Goal: Information Seeking & Learning: Learn about a topic

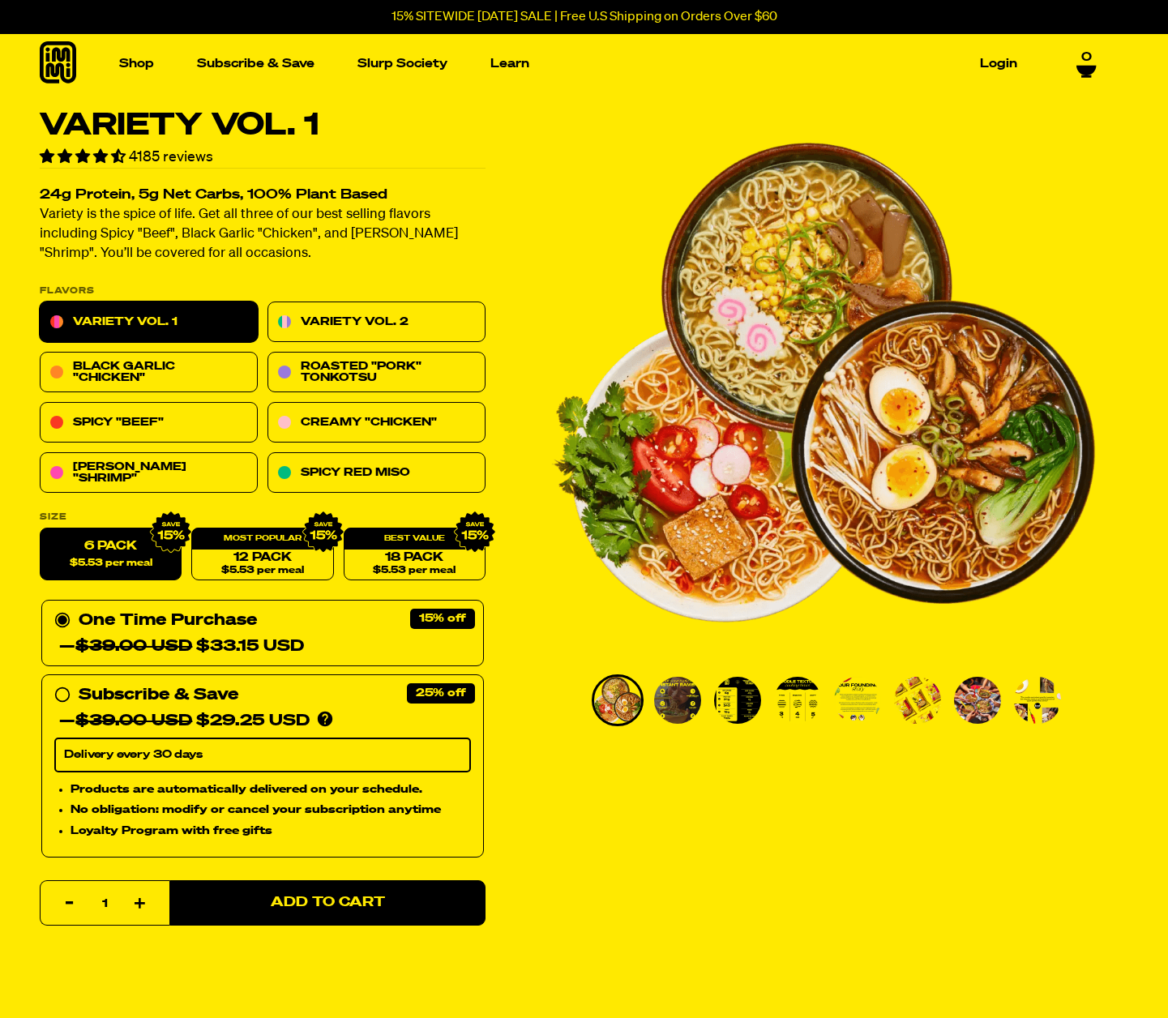
click at [65, 65] on icon at bounding box center [58, 62] width 36 height 42
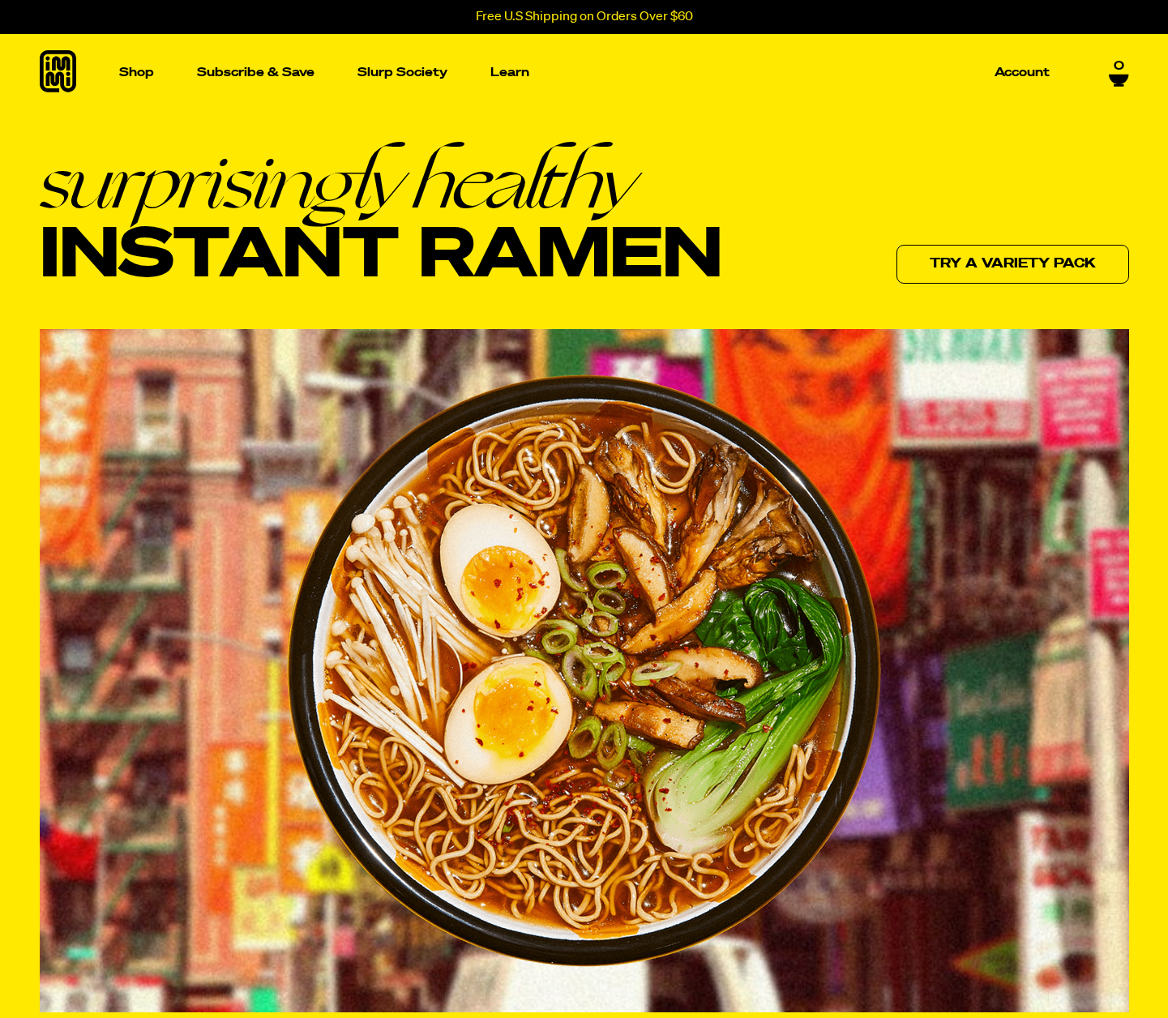
click at [54, 63] on icon at bounding box center [58, 71] width 36 height 42
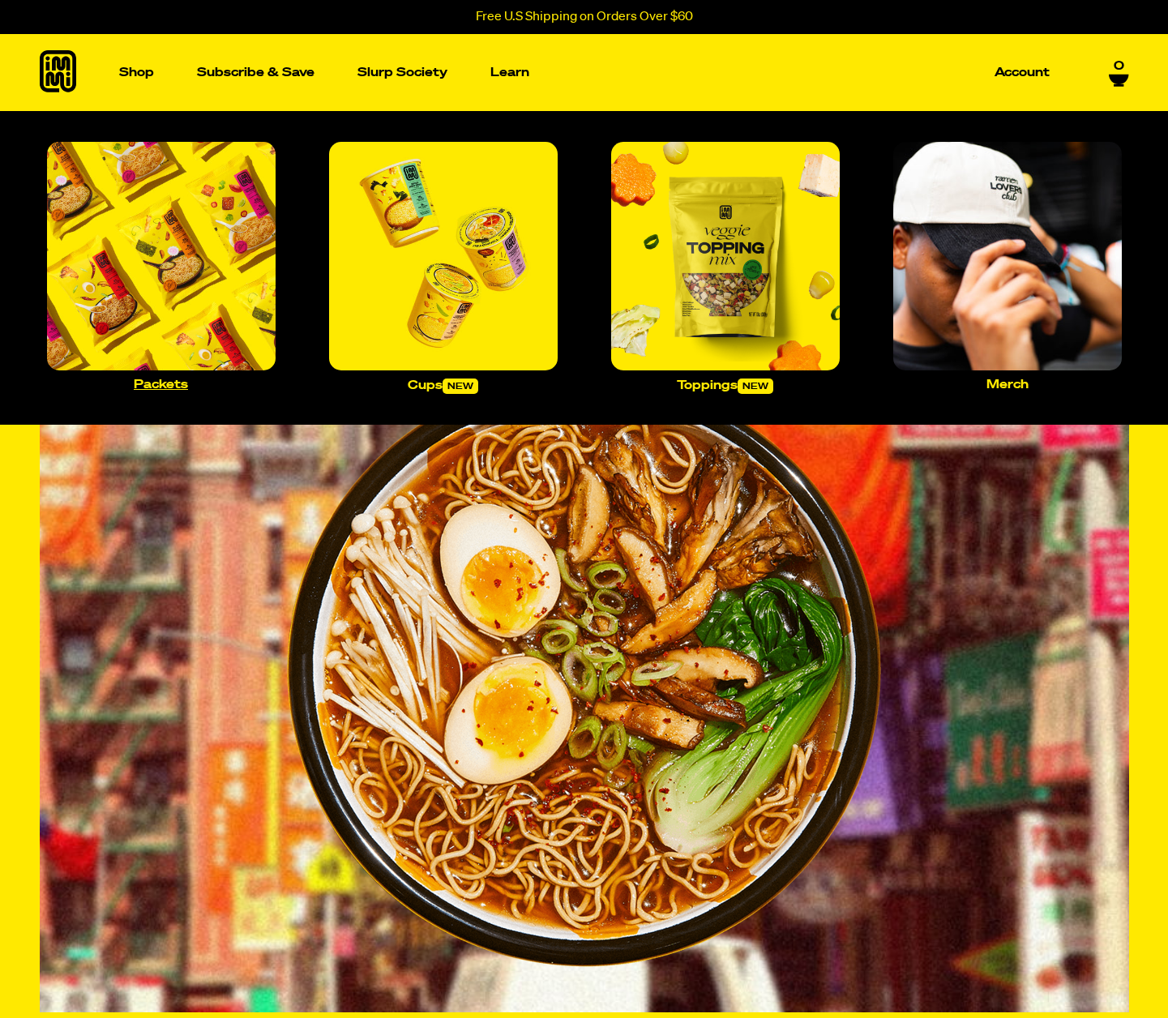
click at [170, 217] on img "Main navigation" at bounding box center [161, 256] width 229 height 229
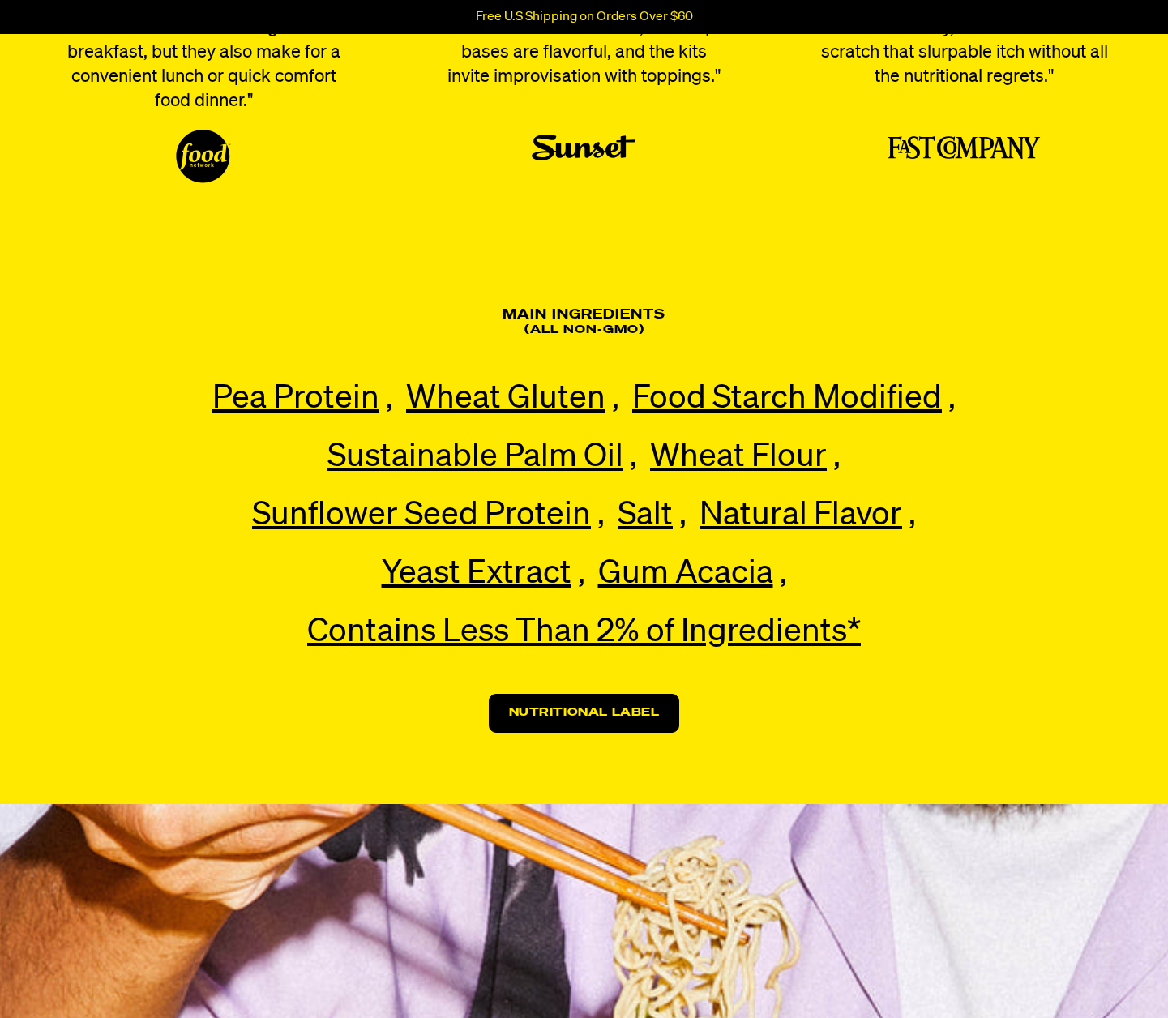
scroll to position [3517, 0]
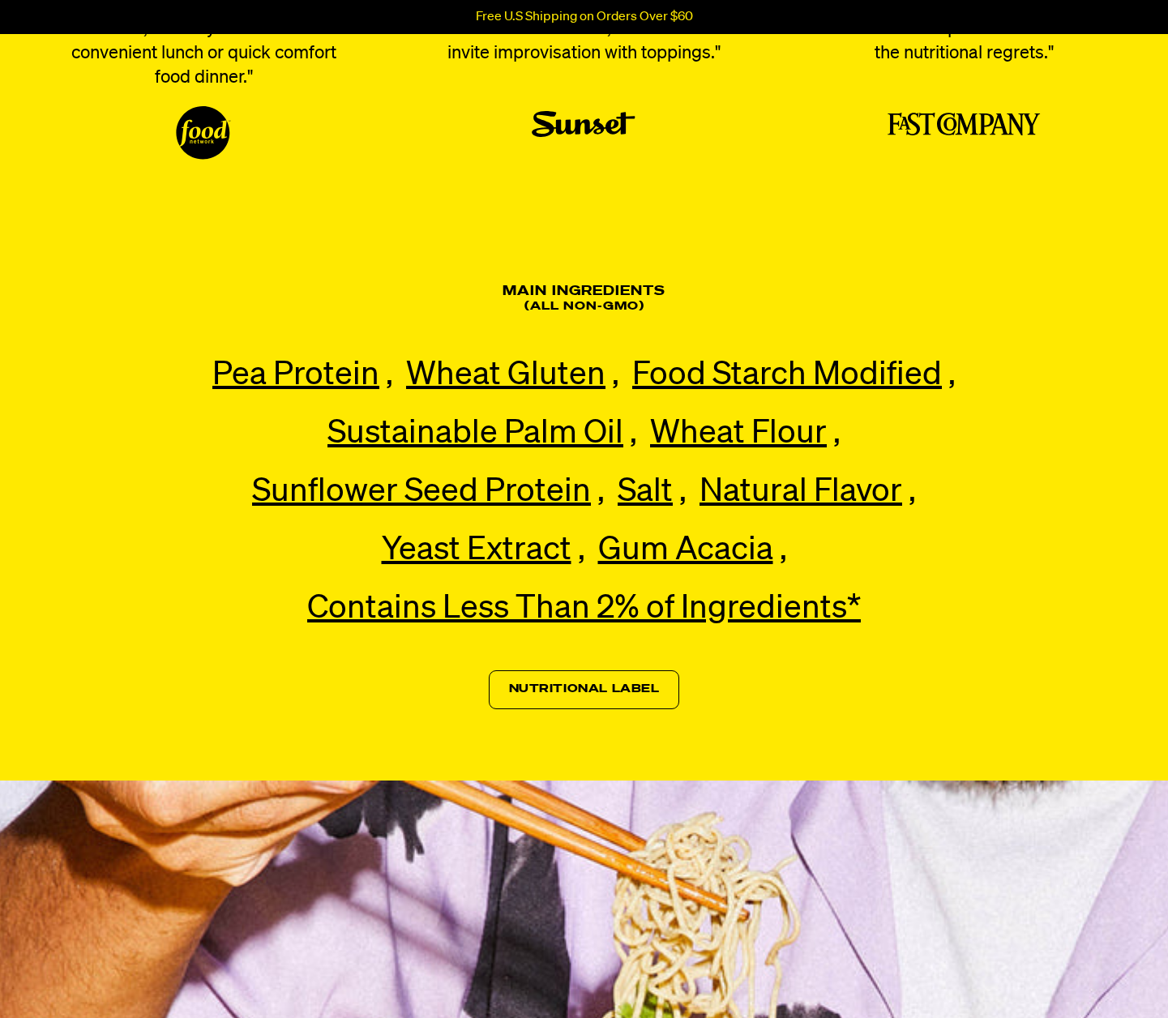
click at [624, 710] on link "Nutritional Label" at bounding box center [584, 690] width 191 height 39
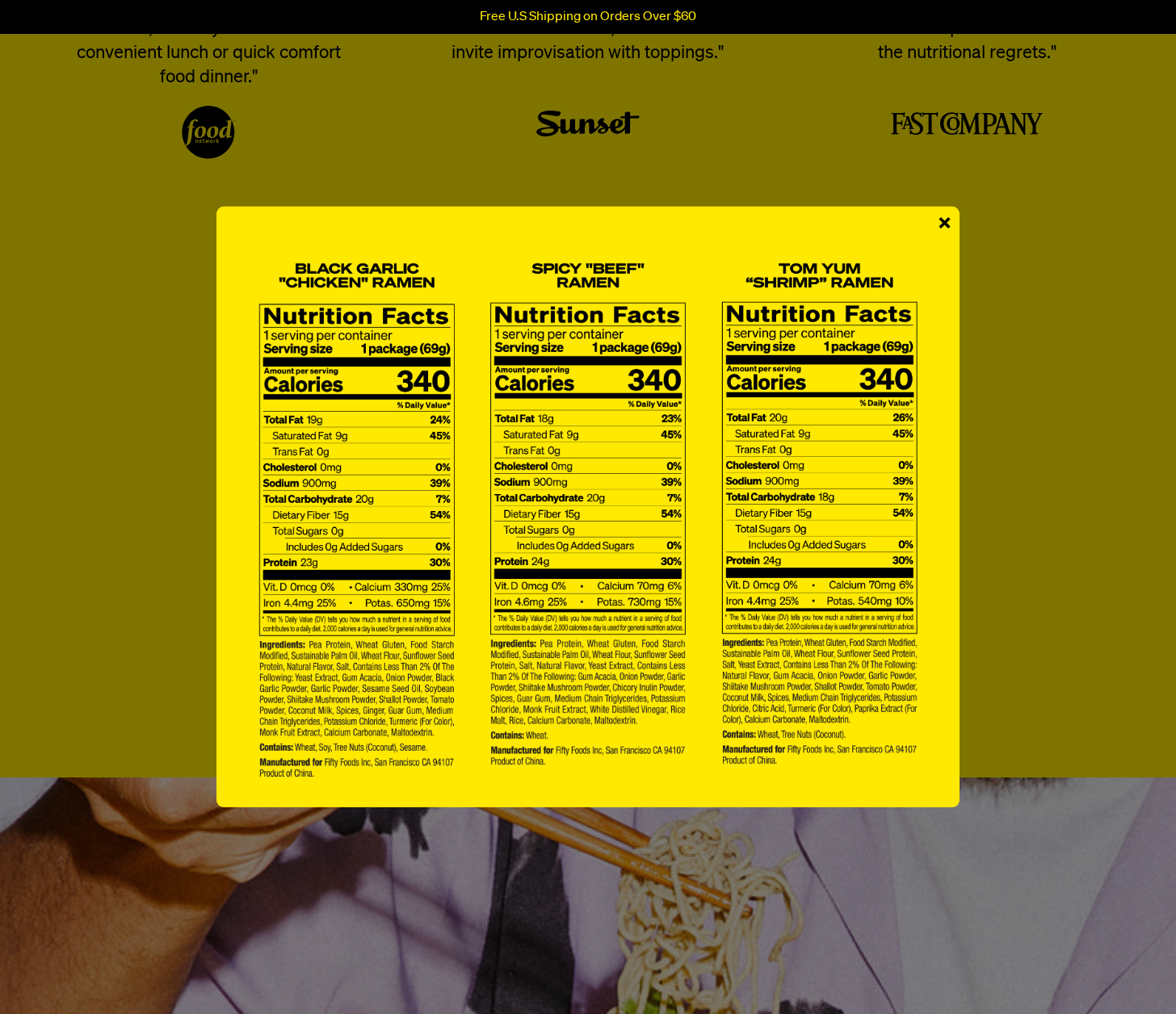
click at [130, 435] on div "×" at bounding box center [588, 507] width 1176 height 1014
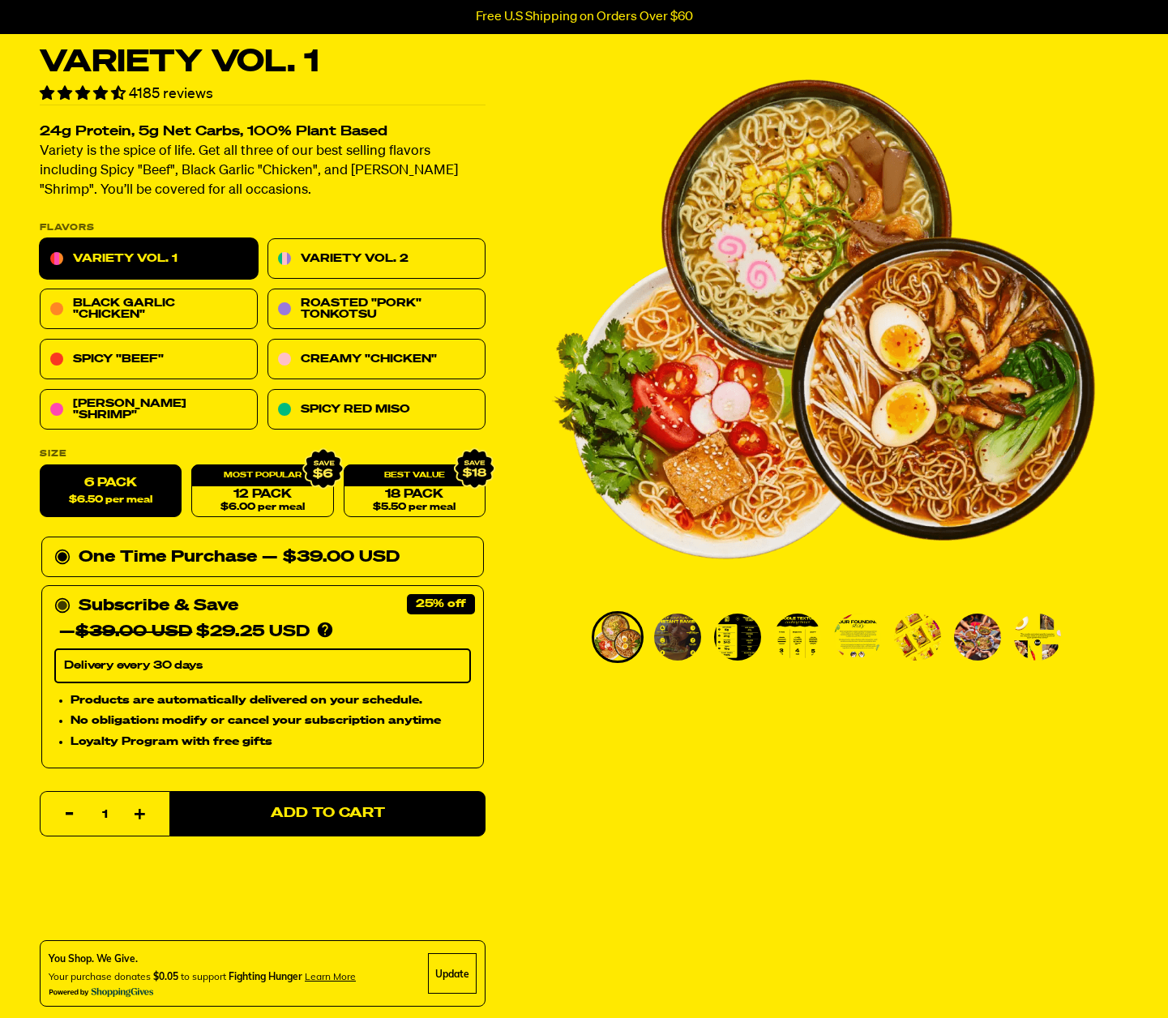
scroll to position [0, 0]
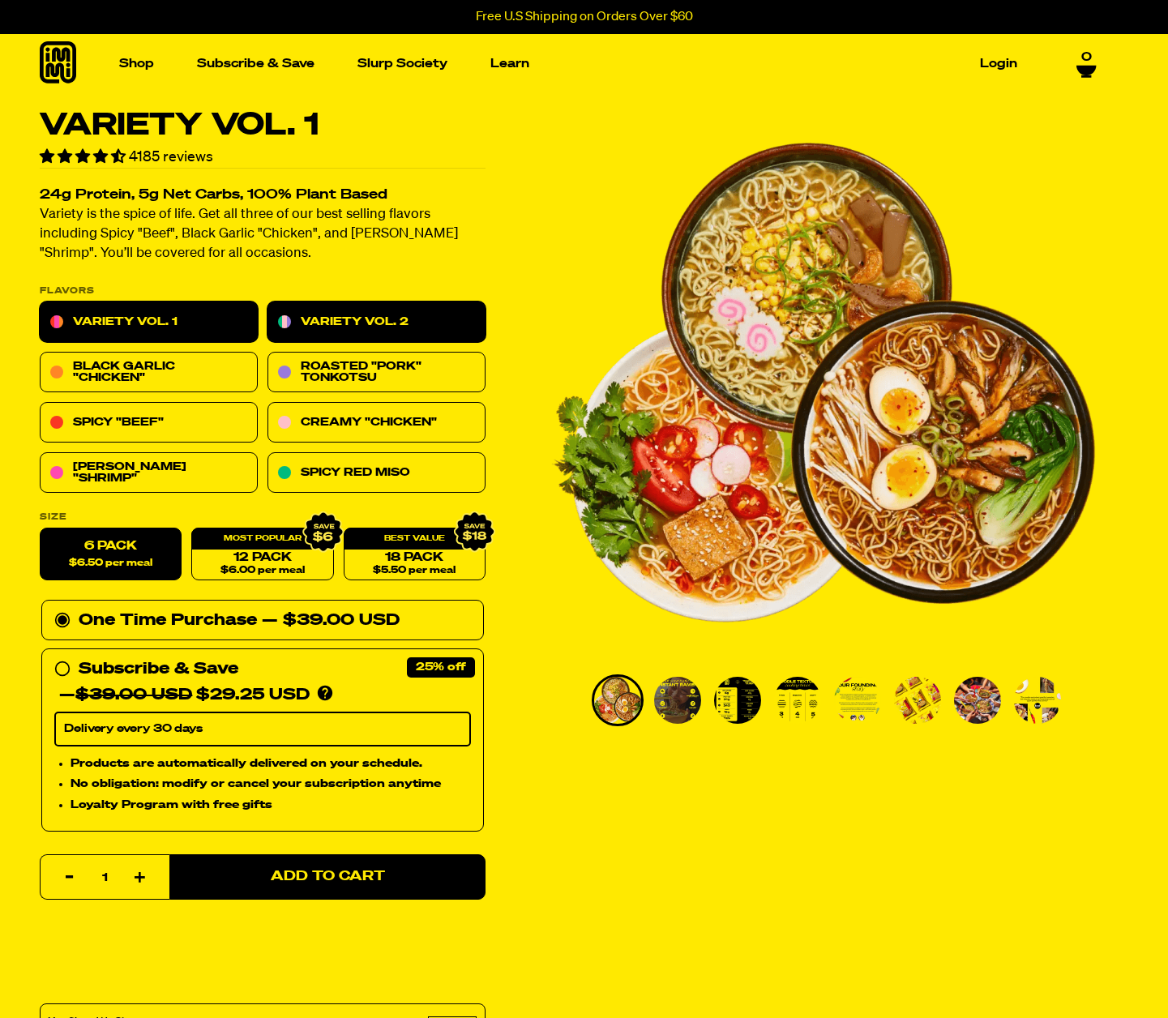
click at [298, 321] on link "Variety Vol. 2" at bounding box center [377, 322] width 218 height 41
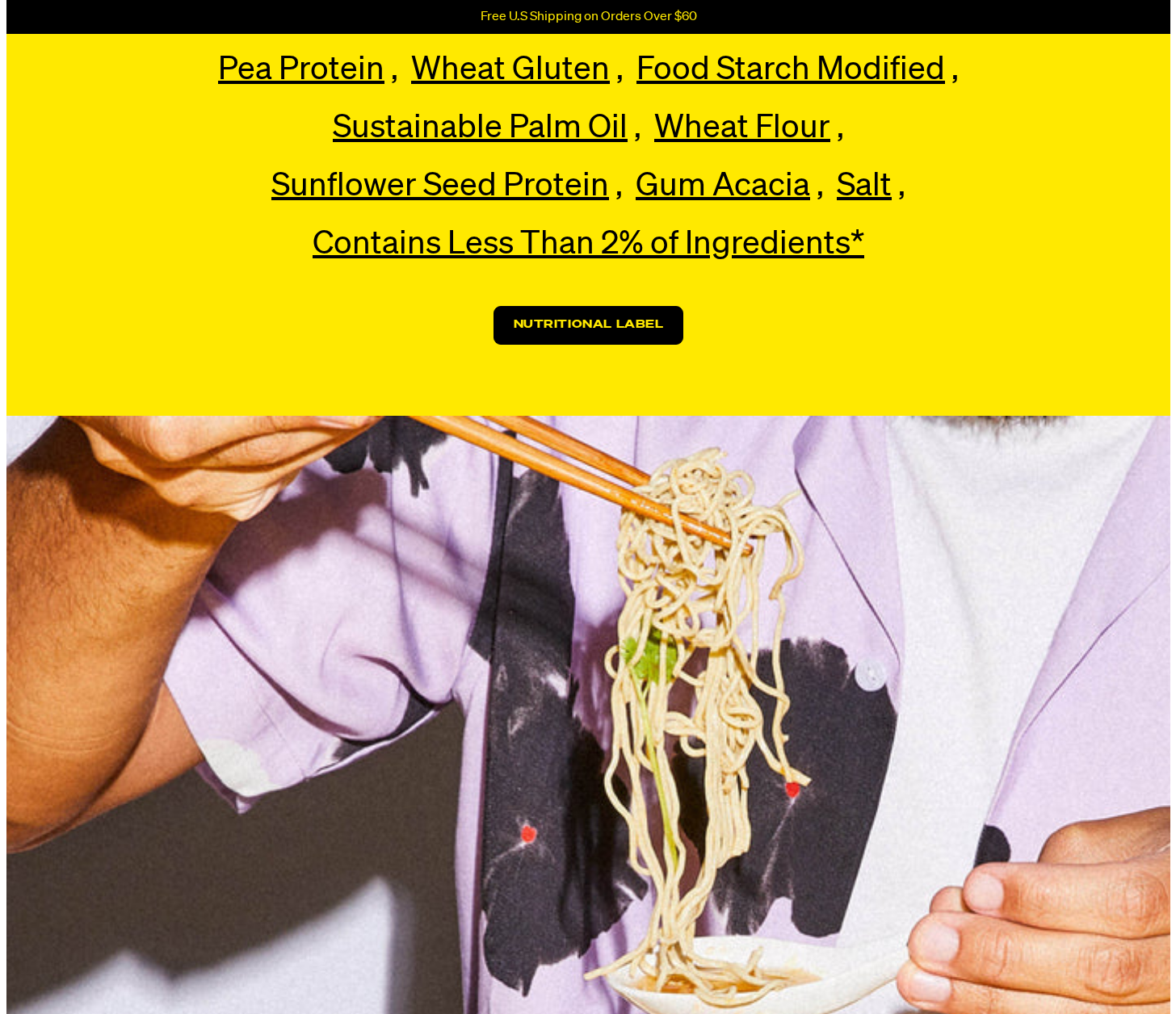
scroll to position [3881, 0]
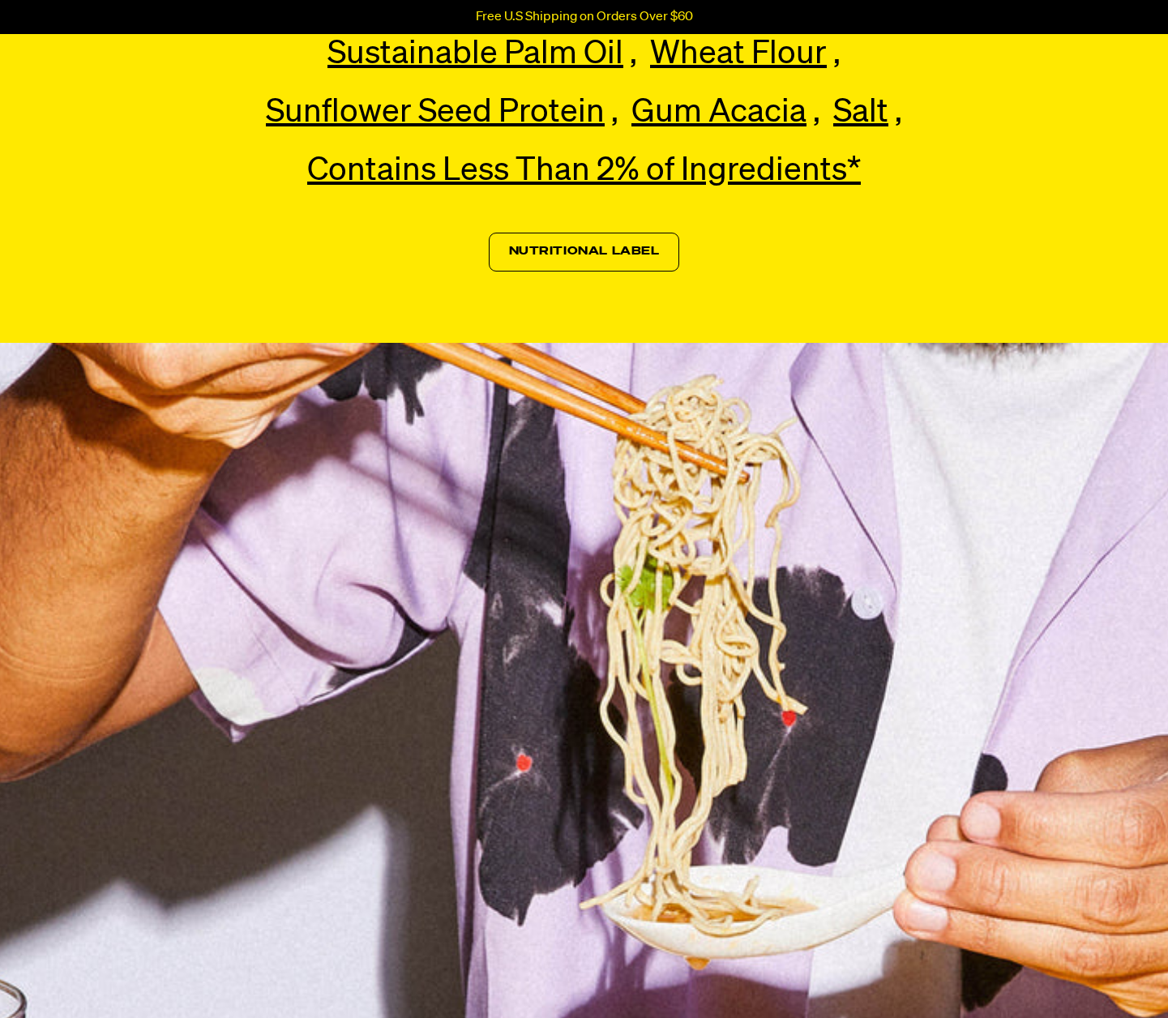
click at [641, 271] on link "Nutritional Label" at bounding box center [584, 252] width 191 height 39
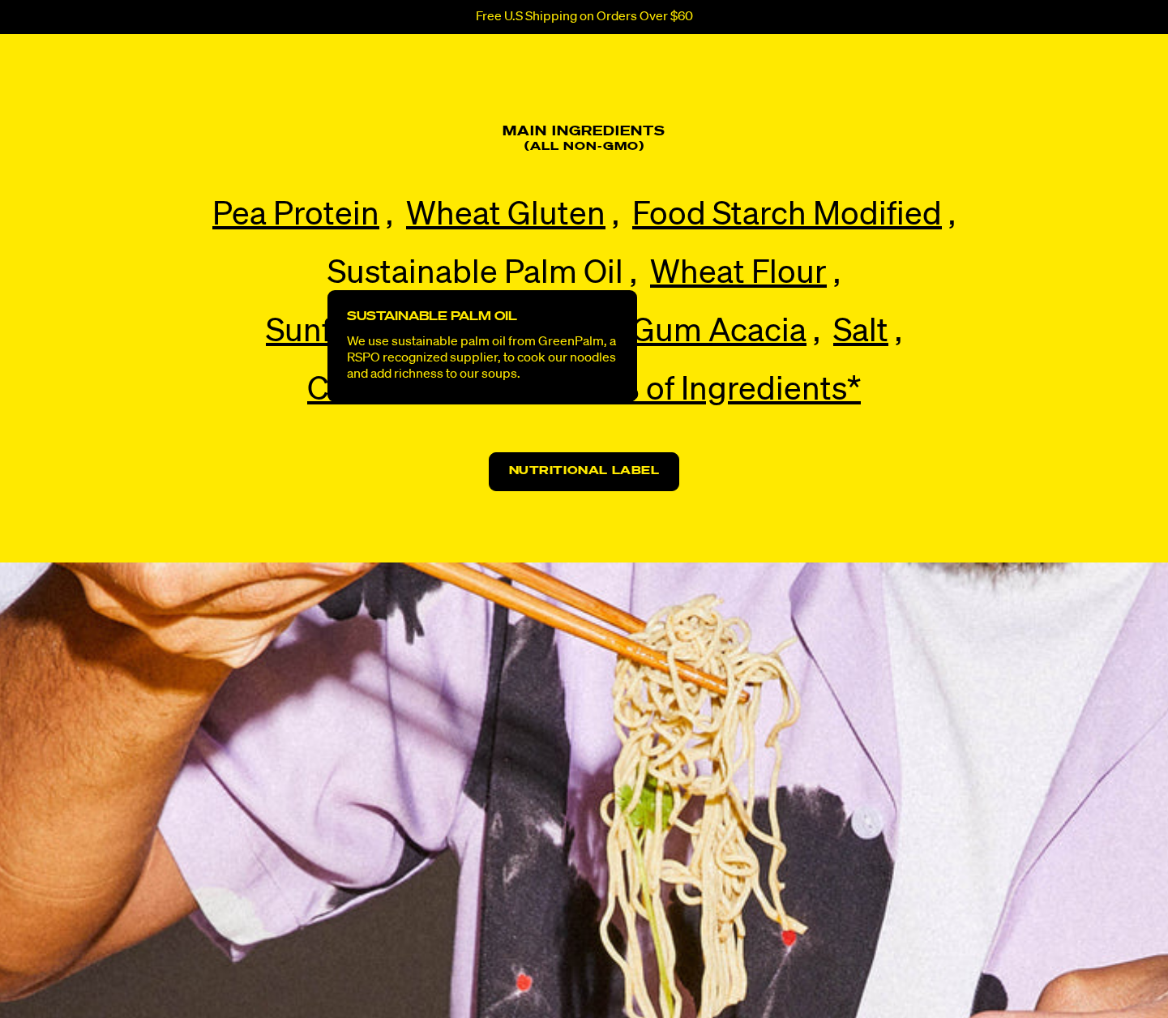
scroll to position [3575, 0]
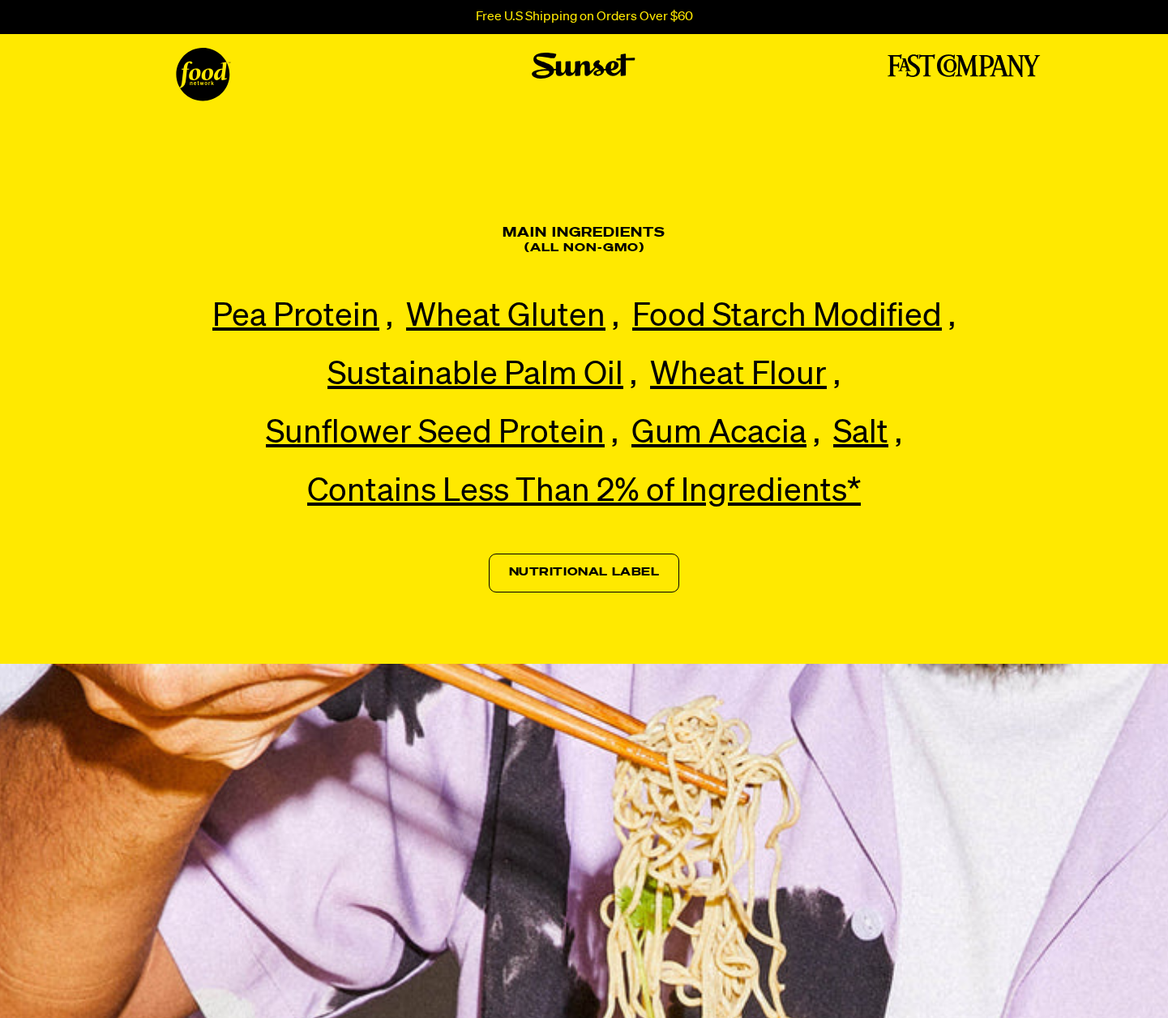
click at [517, 575] on link "Nutritional Label" at bounding box center [584, 573] width 191 height 39
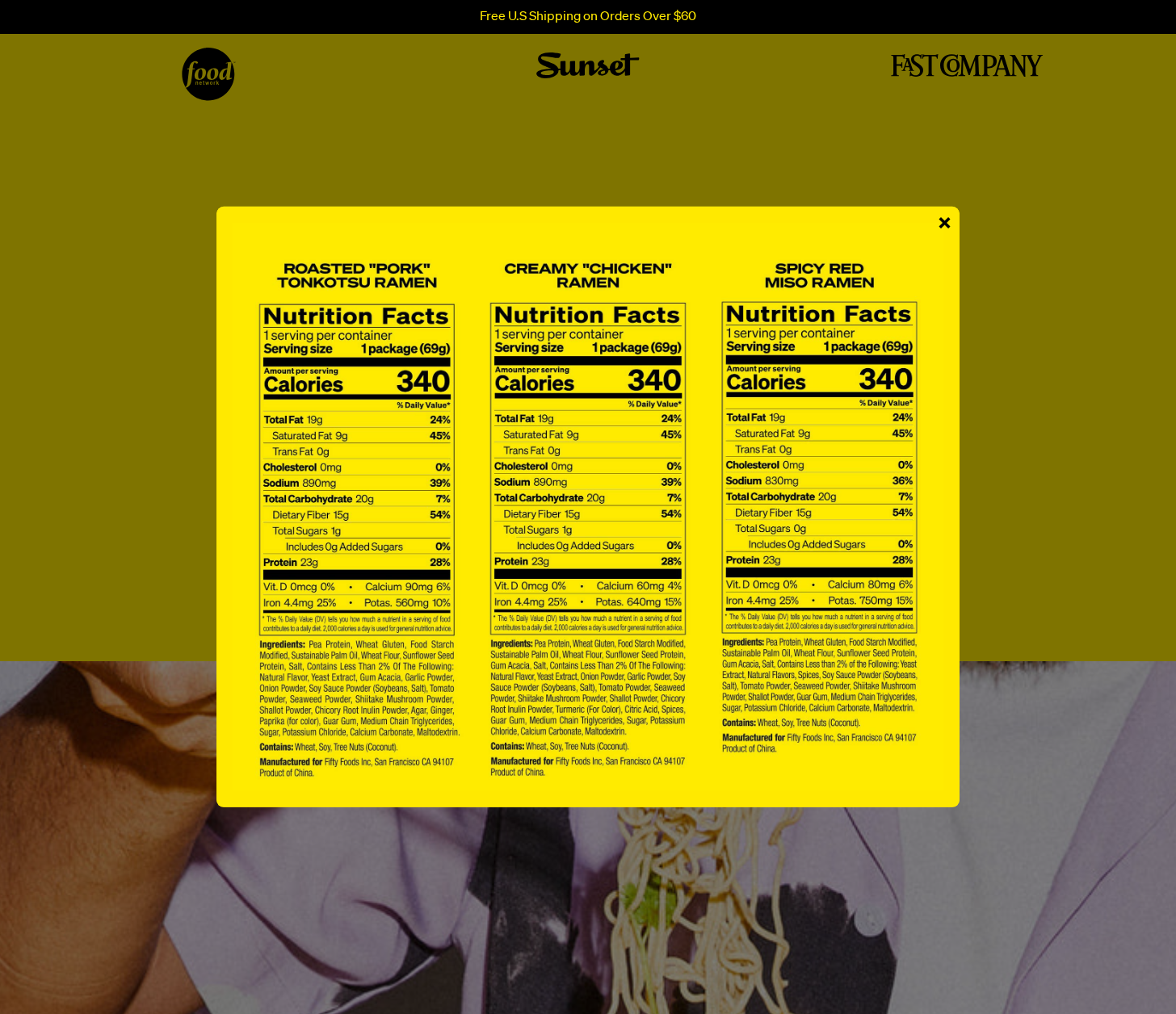
click at [198, 585] on div "×" at bounding box center [588, 507] width 1176 height 1014
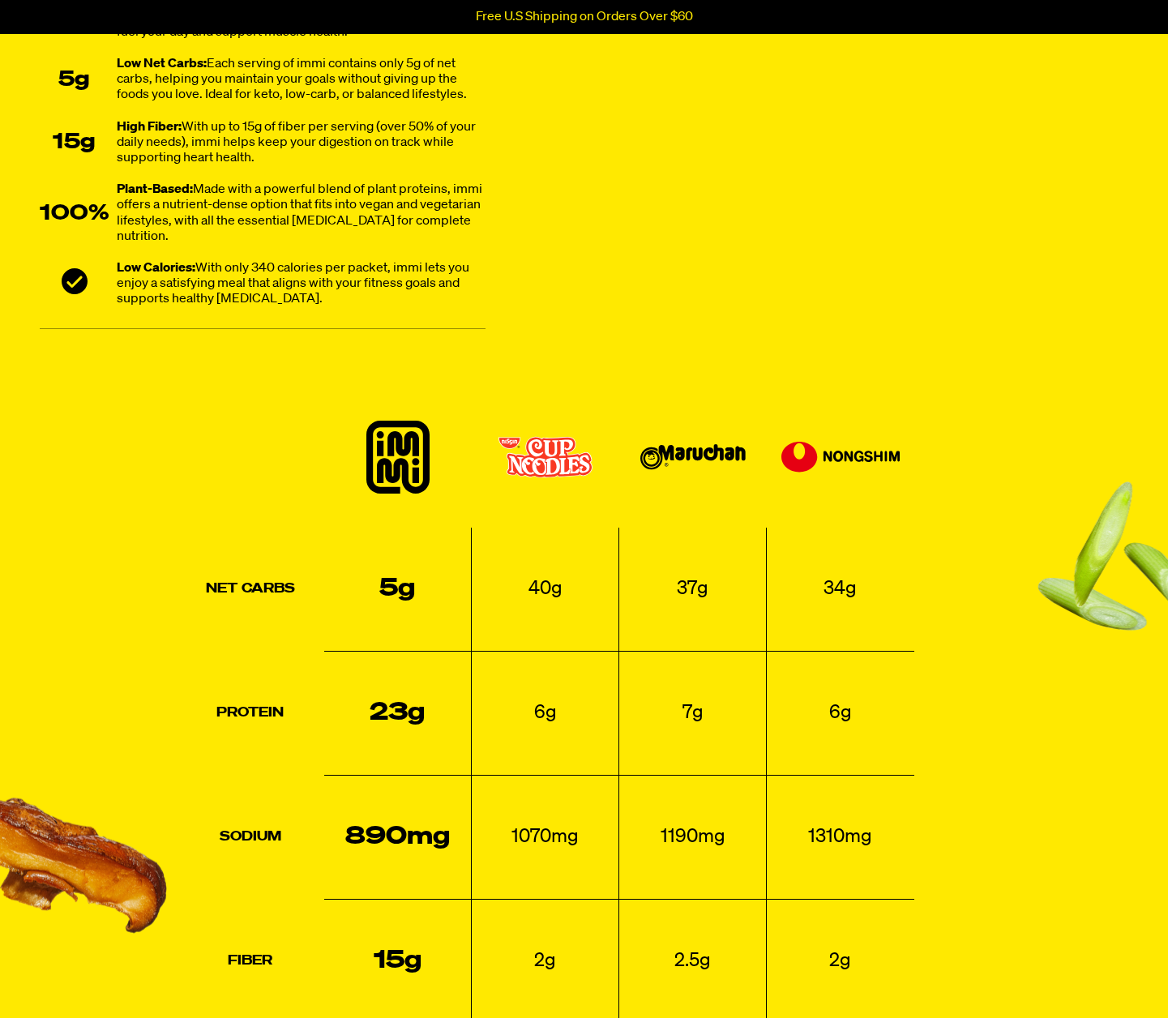
scroll to position [684, 0]
